Goal: Task Accomplishment & Management: Use online tool/utility

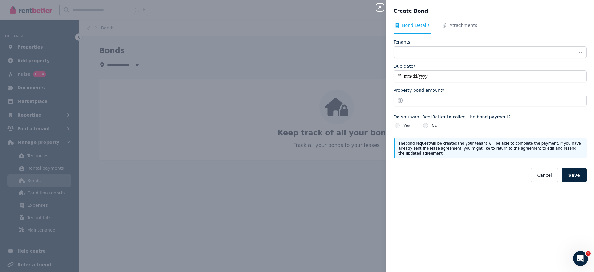
click at [379, 6] on icon "button" at bounding box center [380, 7] width 3 height 3
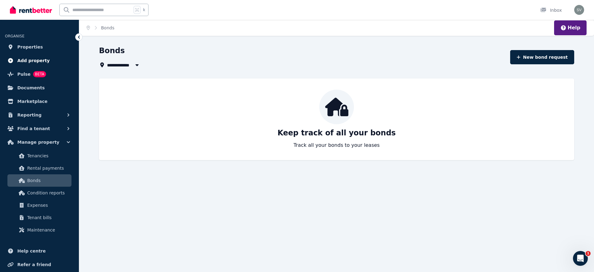
click at [47, 60] on link "Add property" at bounding box center [39, 60] width 69 height 12
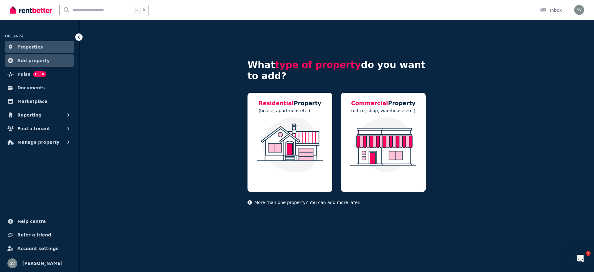
click at [45, 48] on link "Properties" at bounding box center [39, 47] width 69 height 12
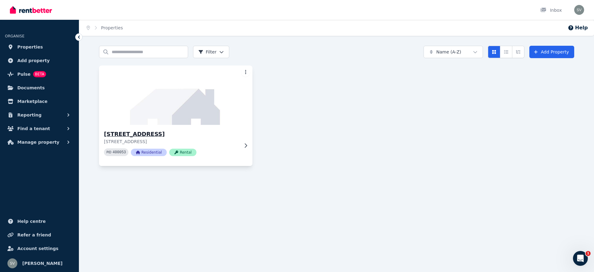
click at [177, 96] on img at bounding box center [175, 95] width 161 height 63
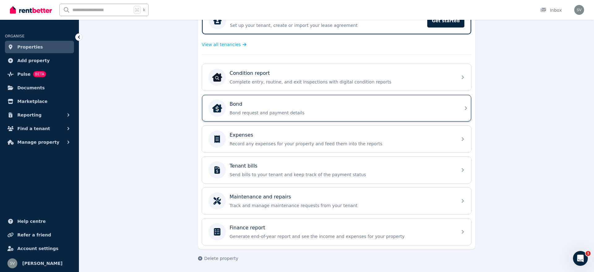
scroll to position [137, 0]
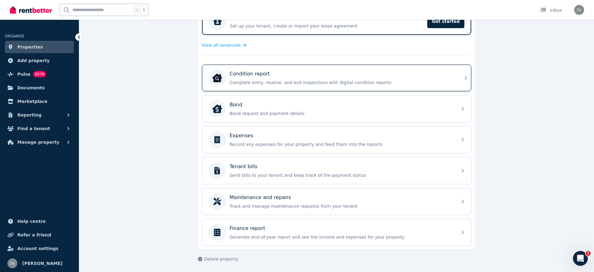
click at [318, 79] on div "Condition report Complete entry, routine, and exit inspections with digital con…" at bounding box center [342, 77] width 224 height 15
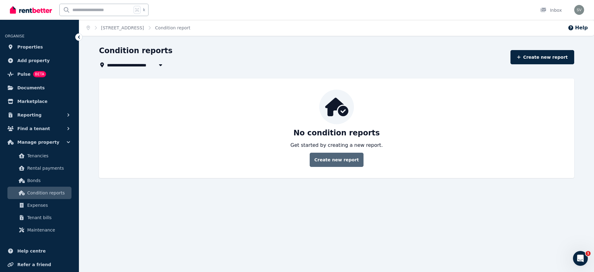
click at [339, 164] on link "Create new report" at bounding box center [337, 160] width 54 height 14
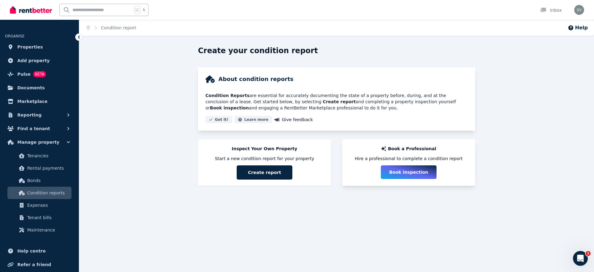
click at [408, 169] on button "Book inspection" at bounding box center [409, 173] width 56 height 14
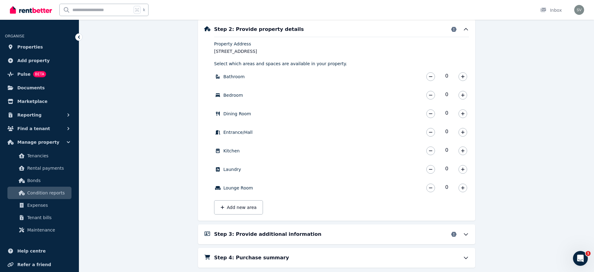
scroll to position [250, 0]
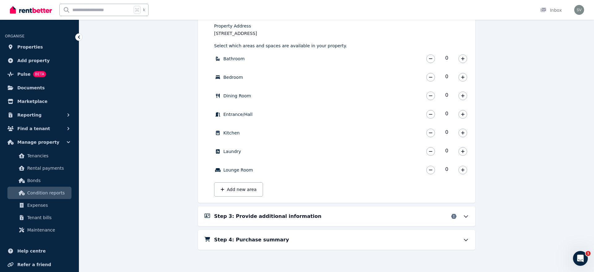
click at [396, 215] on div "Step 3: Provide additional information" at bounding box center [341, 216] width 255 height 7
click at [464, 60] on icon "button" at bounding box center [463, 59] width 4 height 4
click at [464, 77] on icon "button" at bounding box center [463, 77] width 4 height 4
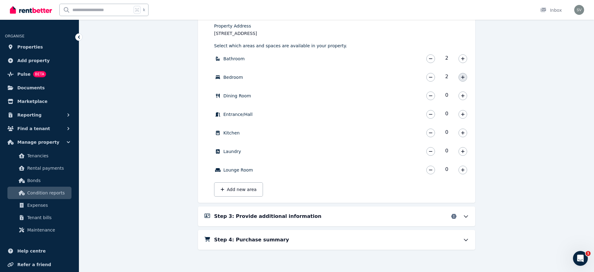
click at [464, 77] on icon "button" at bounding box center [463, 77] width 4 height 4
click at [464, 93] on button "button" at bounding box center [463, 96] width 9 height 9
click at [463, 151] on icon "button" at bounding box center [462, 151] width 3 height 3
click at [247, 218] on h5 "Step 3: Provide additional information" at bounding box center [267, 216] width 107 height 7
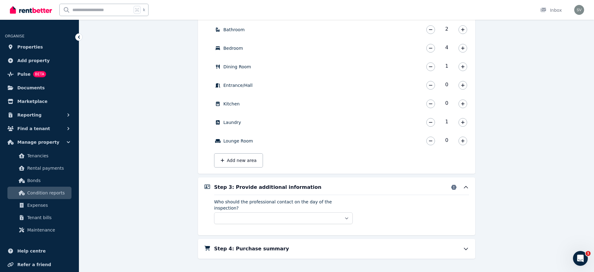
scroll to position [282, 0]
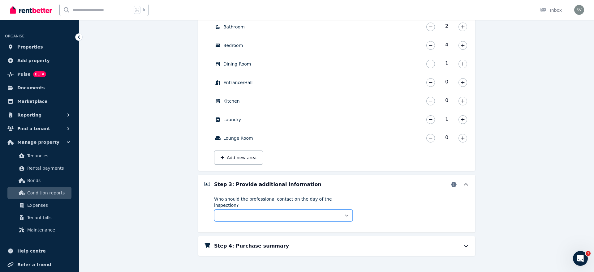
click at [260, 210] on select "** ****** *****" at bounding box center [283, 216] width 139 height 12
select select "**********"
click at [214, 210] on select "** ****** *****" at bounding box center [283, 216] width 139 height 12
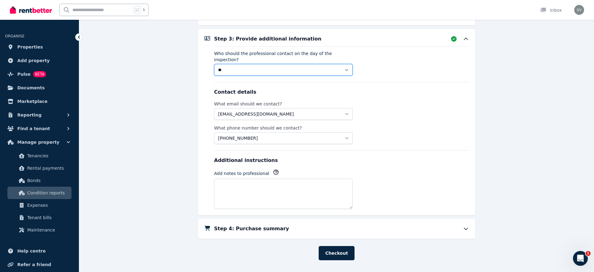
scroll to position [428, 0]
click at [256, 225] on h5 "Step 4: Purchase summary" at bounding box center [251, 228] width 75 height 7
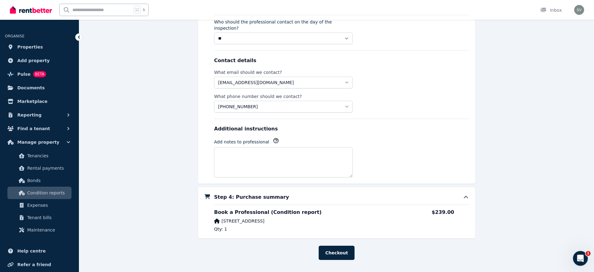
scroll to position [463, 0]
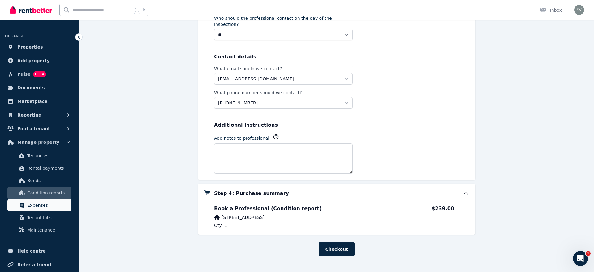
click at [51, 204] on span "Expenses" at bounding box center [48, 205] width 42 height 7
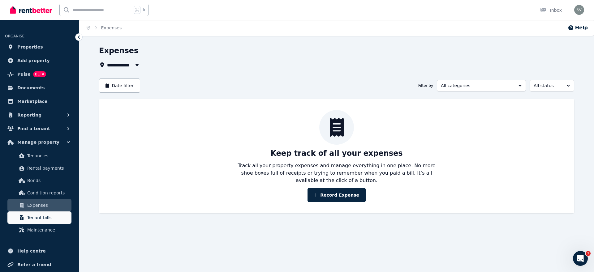
click at [30, 222] on link "Tenant bills" at bounding box center [39, 218] width 64 height 12
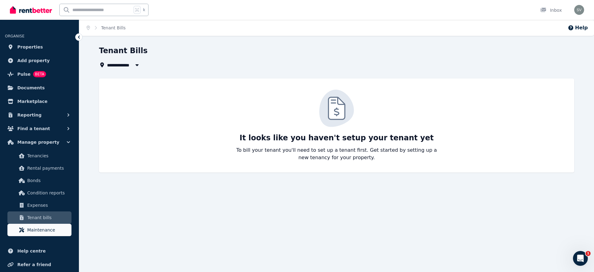
click at [36, 229] on span "Maintenance" at bounding box center [48, 230] width 42 height 7
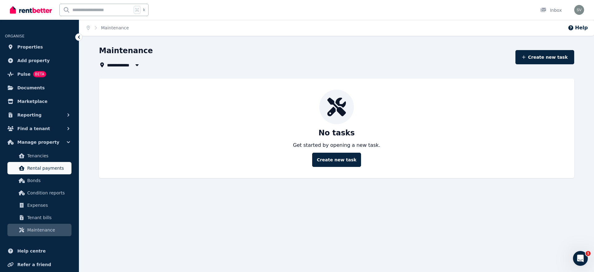
click at [49, 166] on span "Rental payments" at bounding box center [48, 168] width 42 height 7
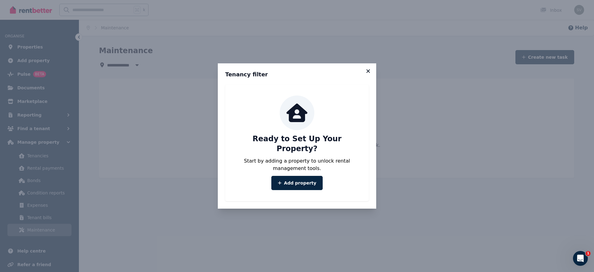
click at [370, 74] on icon at bounding box center [368, 71] width 6 height 6
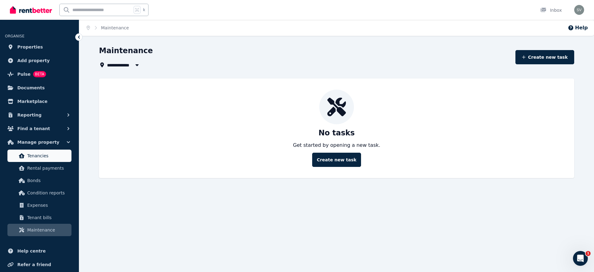
click at [56, 157] on span "Tenancies" at bounding box center [48, 155] width 42 height 7
